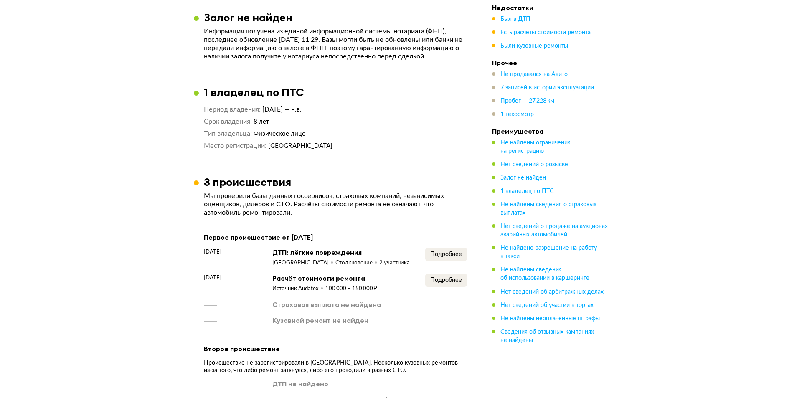
scroll to position [568, 0]
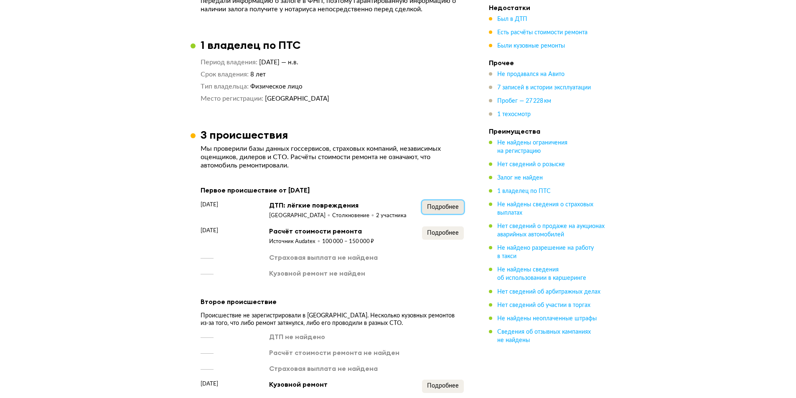
click at [435, 210] on span "Подробнее" at bounding box center [443, 207] width 32 height 6
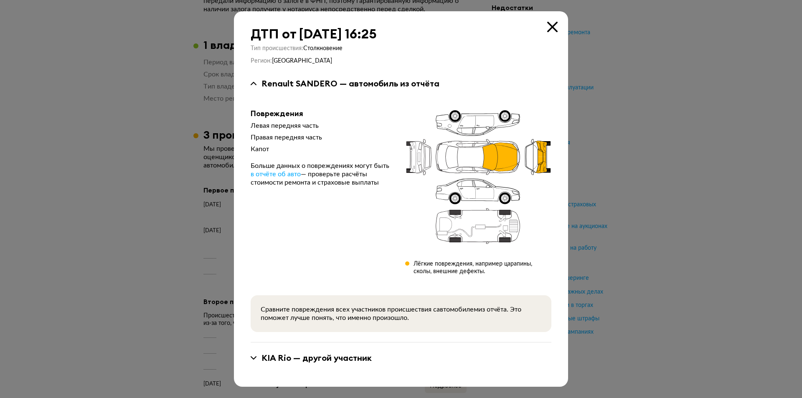
click at [317, 360] on div "[PERSON_NAME] — другой участник" at bounding box center [316, 357] width 110 height 11
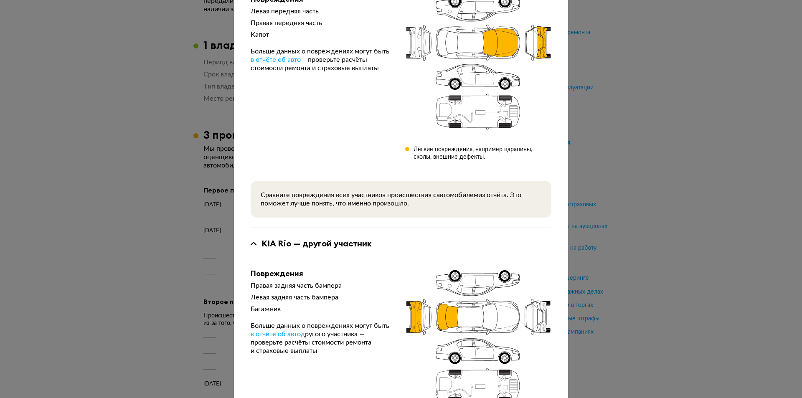
scroll to position [0, 0]
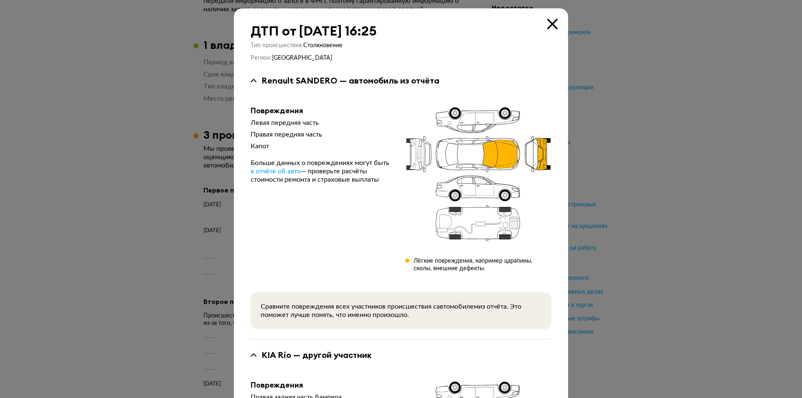
click at [547, 21] on icon at bounding box center [552, 24] width 10 height 10
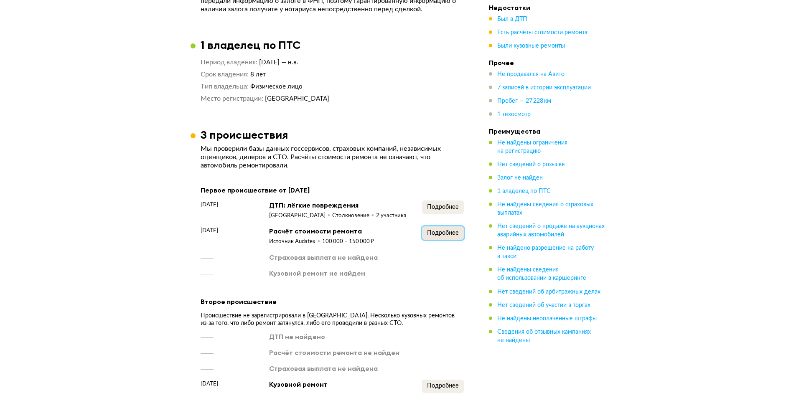
click at [434, 236] on span "Подробнее" at bounding box center [443, 233] width 32 height 6
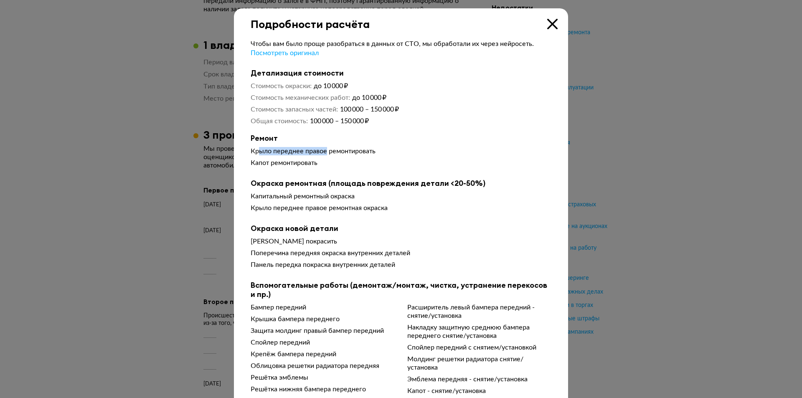
drag, startPoint x: 255, startPoint y: 153, endPoint x: 322, endPoint y: 157, distance: 67.3
click at [322, 155] on div "Крыло переднее правое ремонтировать" at bounding box center [401, 151] width 301 height 8
drag, startPoint x: 249, startPoint y: 165, endPoint x: 304, endPoint y: 169, distance: 55.7
click at [304, 167] on div "Капот ремонтировать" at bounding box center [401, 163] width 301 height 8
drag, startPoint x: 251, startPoint y: 198, endPoint x: 344, endPoint y: 198, distance: 93.6
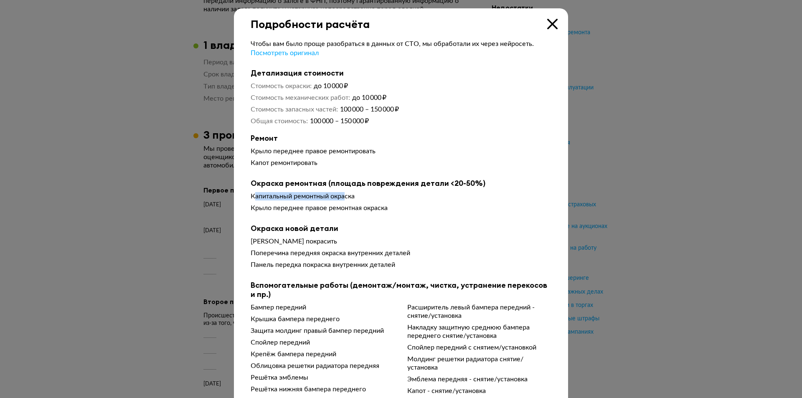
click at [344, 198] on div "Капитальный ремонтный окраска" at bounding box center [401, 196] width 301 height 8
drag, startPoint x: 262, startPoint y: 212, endPoint x: 373, endPoint y: 213, distance: 111.1
click at [373, 212] on div "Крыло переднее правое ремонтная окраска" at bounding box center [401, 208] width 301 height 8
click at [547, 23] on icon at bounding box center [552, 24] width 10 height 10
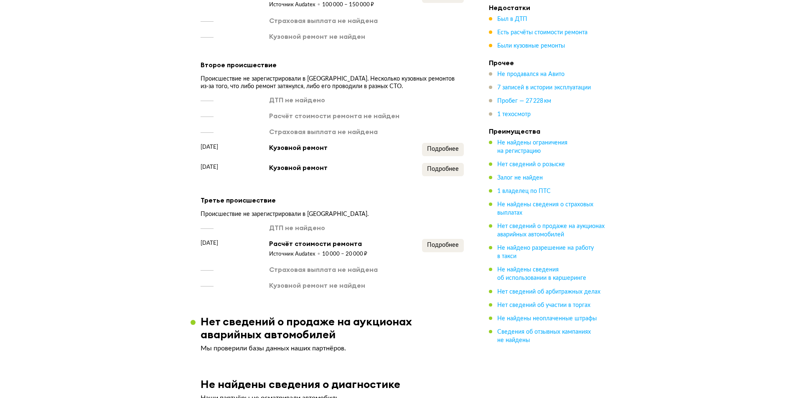
scroll to position [852, 0]
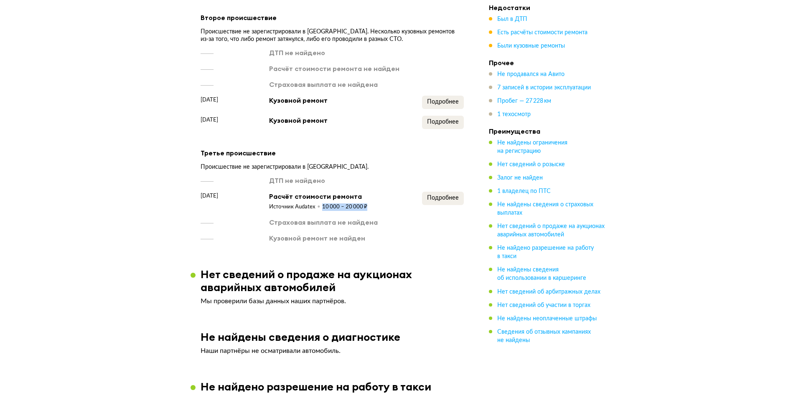
drag, startPoint x: 322, startPoint y: 213, endPoint x: 365, endPoint y: 212, distance: 42.6
click at [365, 211] on div "10 000 – 20 000 ₽" at bounding box center [344, 207] width 45 height 8
click at [440, 201] on span "Подробнее" at bounding box center [443, 198] width 32 height 6
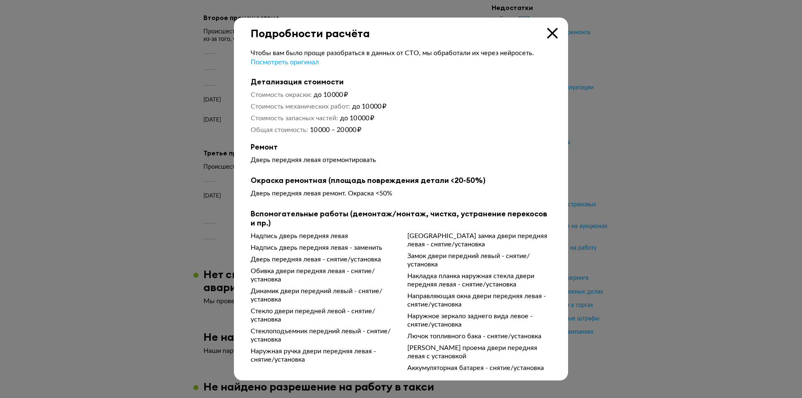
click at [552, 34] on icon at bounding box center [552, 33] width 10 height 10
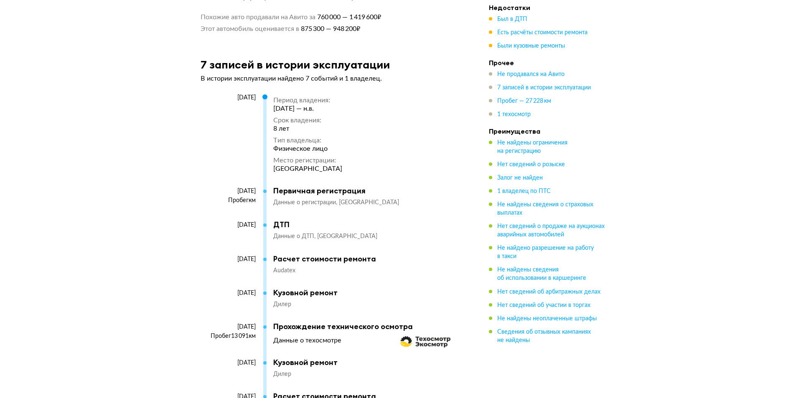
scroll to position [1704, 0]
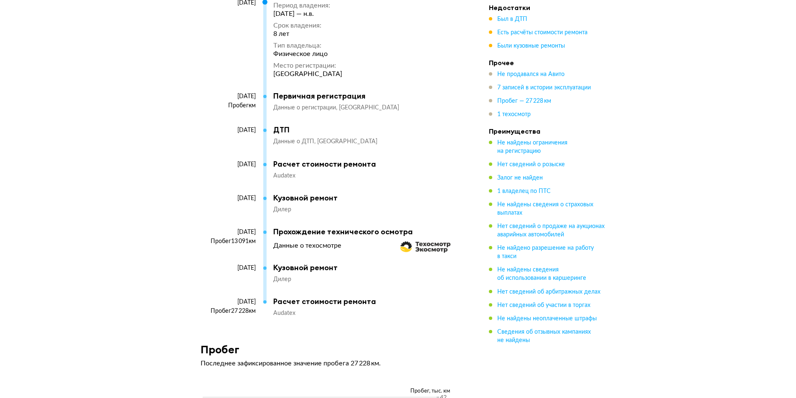
drag, startPoint x: 214, startPoint y: 274, endPoint x: 256, endPoint y: 273, distance: 41.8
click at [256, 273] on div "[DATE]" at bounding box center [231, 280] width 63 height 33
click at [248, 294] on div "[DATE]" at bounding box center [231, 280] width 63 height 33
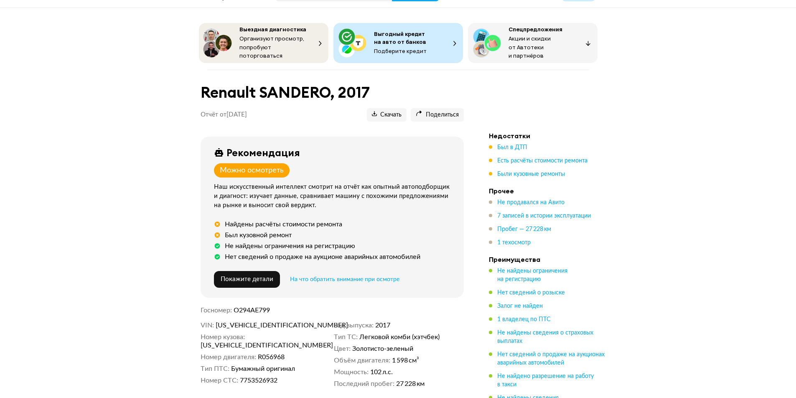
scroll to position [212, 0]
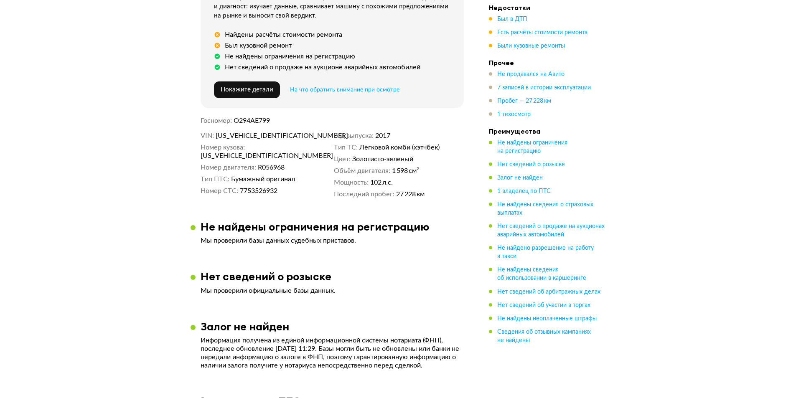
click at [259, 210] on div "Рекомендация Можно осмотреть Наш искусственный интеллект смотрит на отчёт как о…" at bounding box center [331, 81] width 283 height 278
click at [375, 140] on dd "2017" at bounding box center [419, 136] width 89 height 8
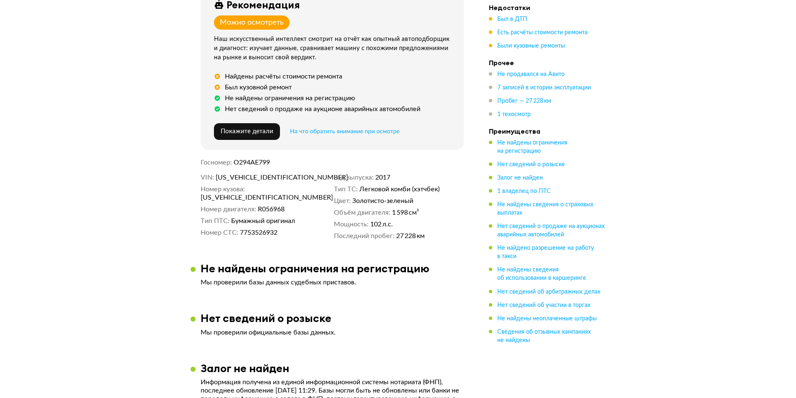
scroll to position [128, 0]
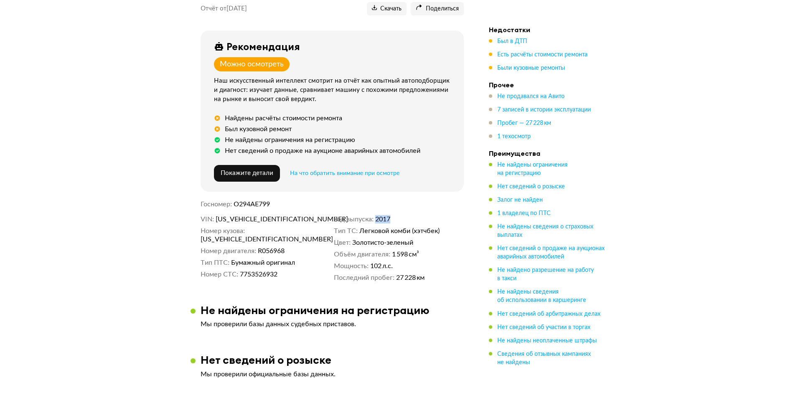
drag, startPoint x: 265, startPoint y: 273, endPoint x: 242, endPoint y: 274, distance: 23.0
click at [375, 223] on dd "2017" at bounding box center [419, 219] width 89 height 8
drag, startPoint x: 261, startPoint y: 274, endPoint x: 243, endPoint y: 275, distance: 18.4
click at [375, 223] on dd "2017" at bounding box center [419, 219] width 89 height 8
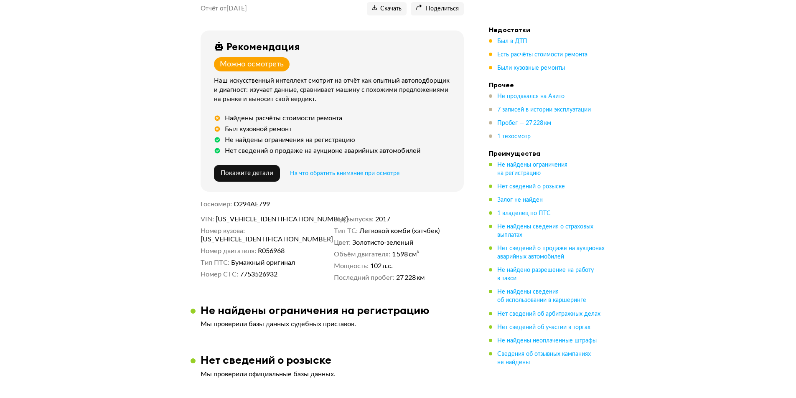
click at [375, 223] on dd "2017" at bounding box center [419, 219] width 89 height 8
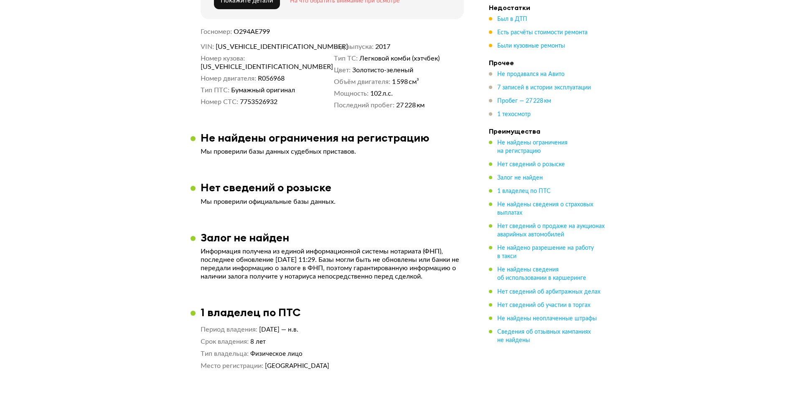
scroll to position [217, 0]
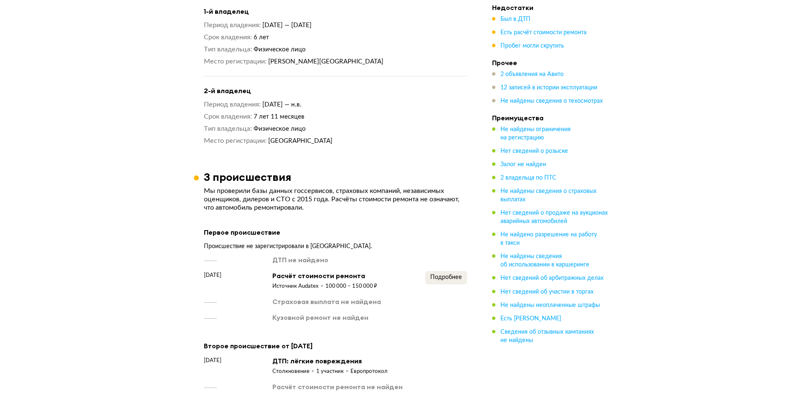
scroll to position [927, 0]
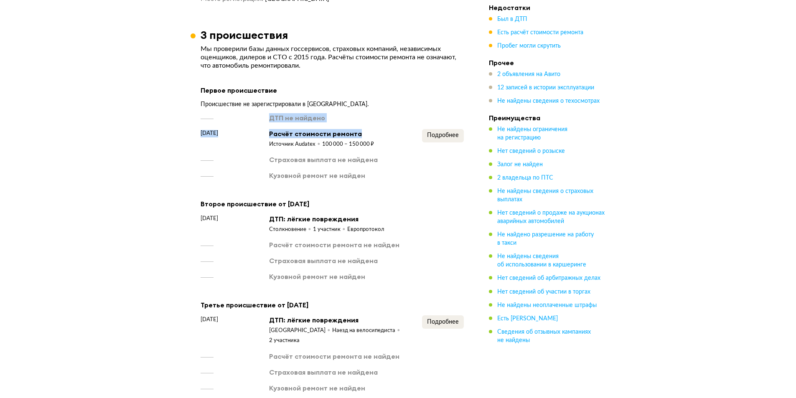
drag, startPoint x: 269, startPoint y: 113, endPoint x: 356, endPoint y: 126, distance: 87.5
click at [356, 126] on div "ДТП не найдено 25 ноября 2014 года Расчёт стоимости ремонта Источник Audatex 10…" at bounding box center [331, 146] width 263 height 67
click at [275, 141] on div "Источник Audatex" at bounding box center [295, 145] width 53 height 8
drag, startPoint x: 200, startPoint y: 128, endPoint x: 256, endPoint y: 132, distance: 56.5
click at [256, 132] on div "25 ноября 2014 года Расчёт стоимости ремонта Источник Audatex 100 000 – 150 000…" at bounding box center [331, 138] width 263 height 19
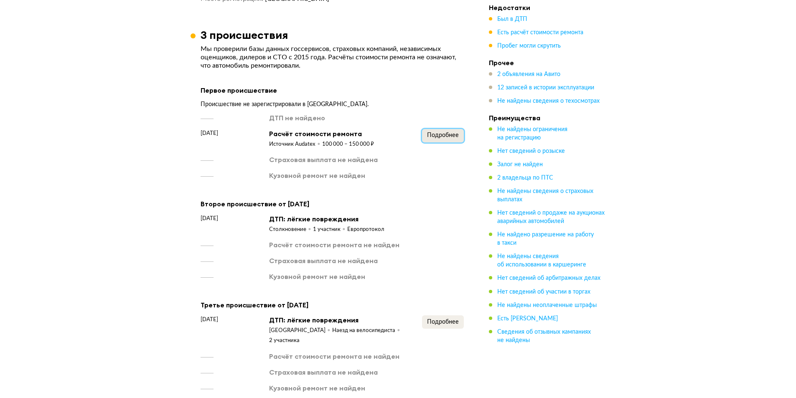
click at [433, 132] on span "Подробнее" at bounding box center [443, 135] width 32 height 6
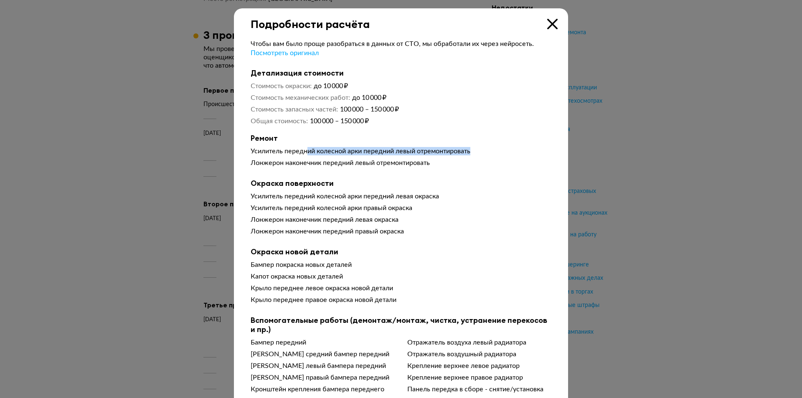
drag, startPoint x: 305, startPoint y: 152, endPoint x: 469, endPoint y: 154, distance: 164.6
click at [469, 154] on div "Усилитель передний колесной арки передний левый отремонтировать" at bounding box center [401, 151] width 301 height 8
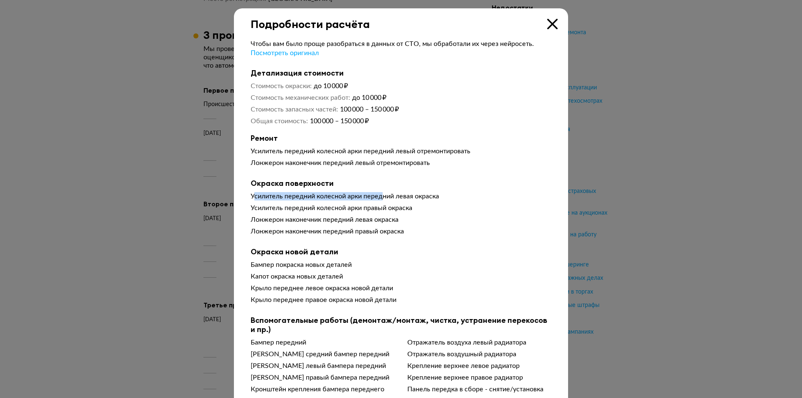
drag, startPoint x: 251, startPoint y: 199, endPoint x: 382, endPoint y: 200, distance: 130.7
click at [382, 200] on div "Усилитель передний колесной арки передний левая окраска" at bounding box center [401, 196] width 301 height 8
drag, startPoint x: 263, startPoint y: 269, endPoint x: 341, endPoint y: 271, distance: 78.1
click at [341, 269] on div "Бампер покраска новых деталей" at bounding box center [401, 265] width 301 height 8
drag, startPoint x: 250, startPoint y: 279, endPoint x: 365, endPoint y: 281, distance: 114.9
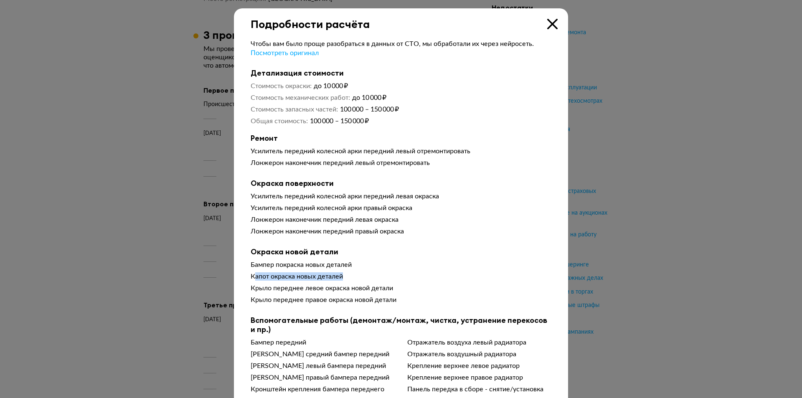
click at [365, 281] on div "Капот окраска новых деталей" at bounding box center [401, 276] width 301 height 8
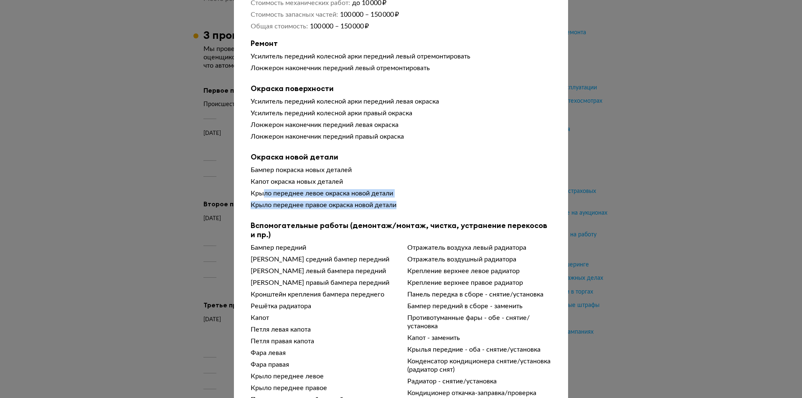
drag, startPoint x: 259, startPoint y: 193, endPoint x: 402, endPoint y: 203, distance: 143.1
click at [402, 203] on div "Бампер покраска новых деталей Капот окраска новых деталей Крыло переднее левое …" at bounding box center [401, 189] width 301 height 47
click at [255, 209] on div "Крыло переднее правое окраска новой детали" at bounding box center [401, 205] width 301 height 8
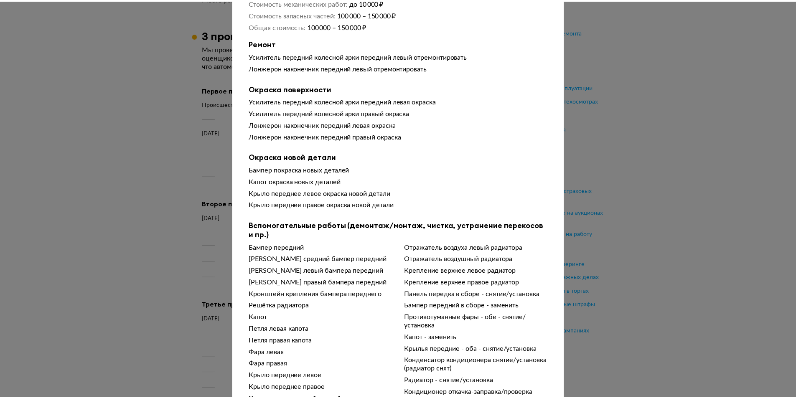
scroll to position [0, 0]
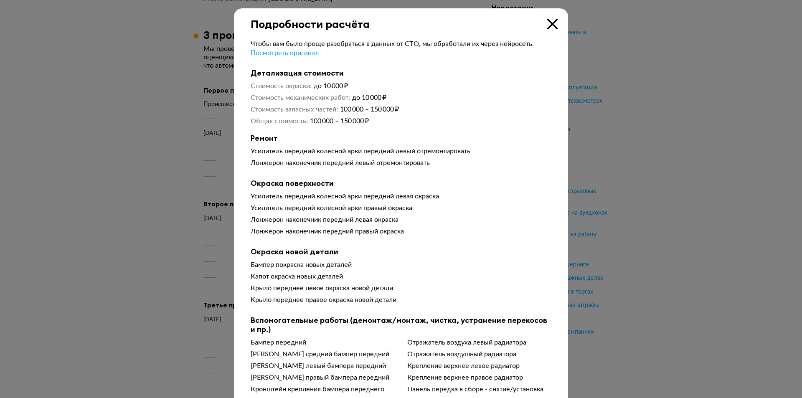
click at [547, 23] on icon at bounding box center [552, 24] width 10 height 10
